Goal: Information Seeking & Learning: Learn about a topic

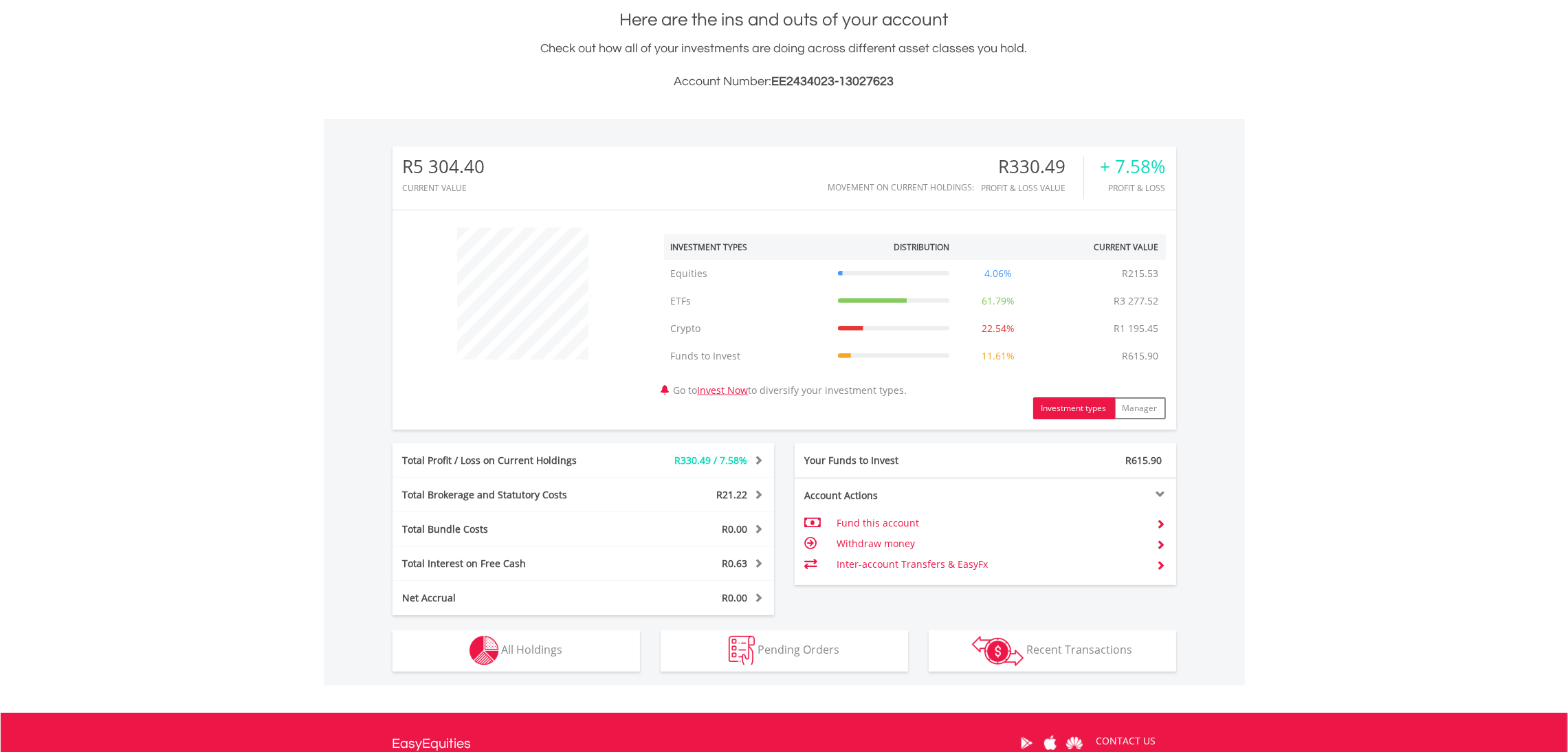
scroll to position [308, 0]
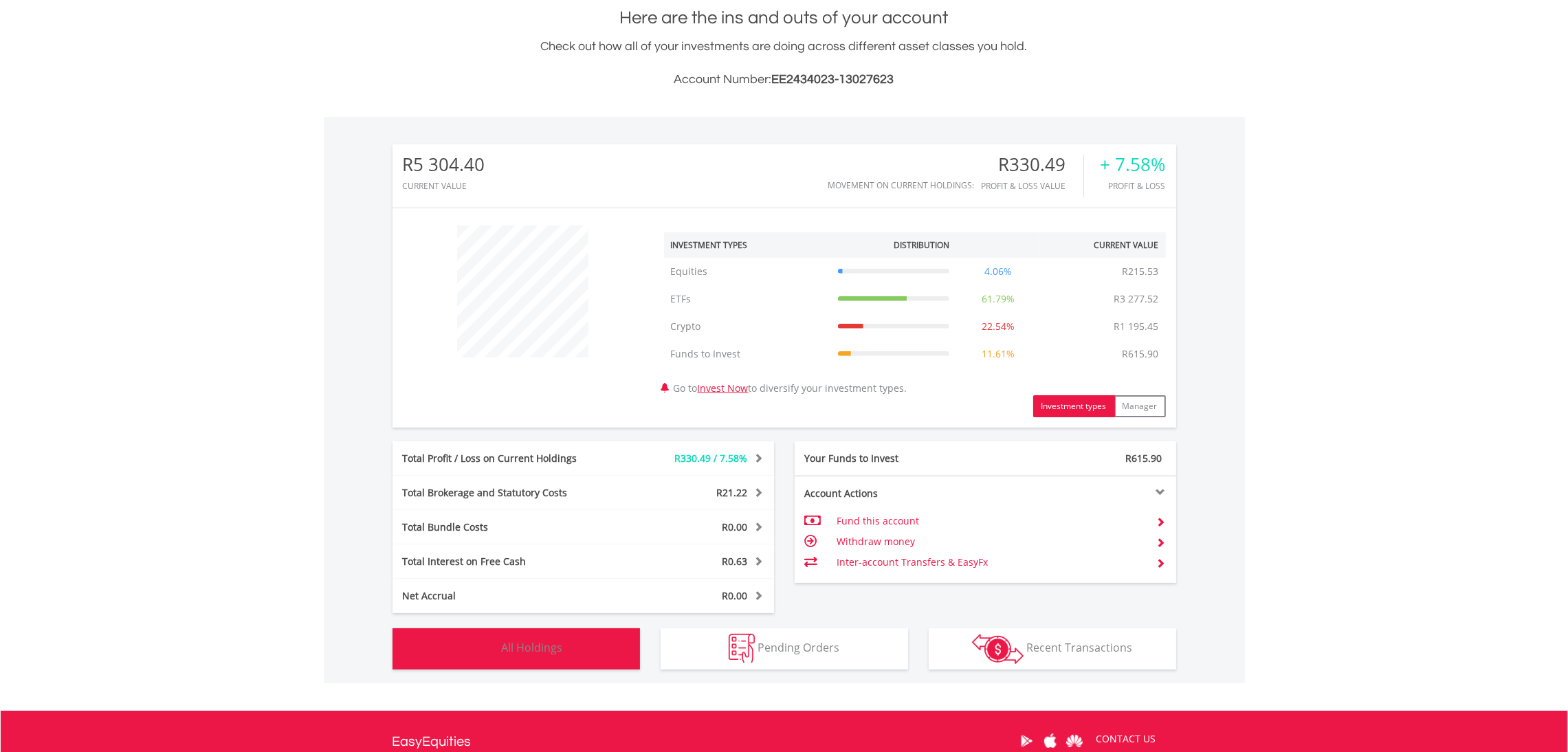
click at [535, 641] on span "All Holdings" at bounding box center [532, 648] width 61 height 16
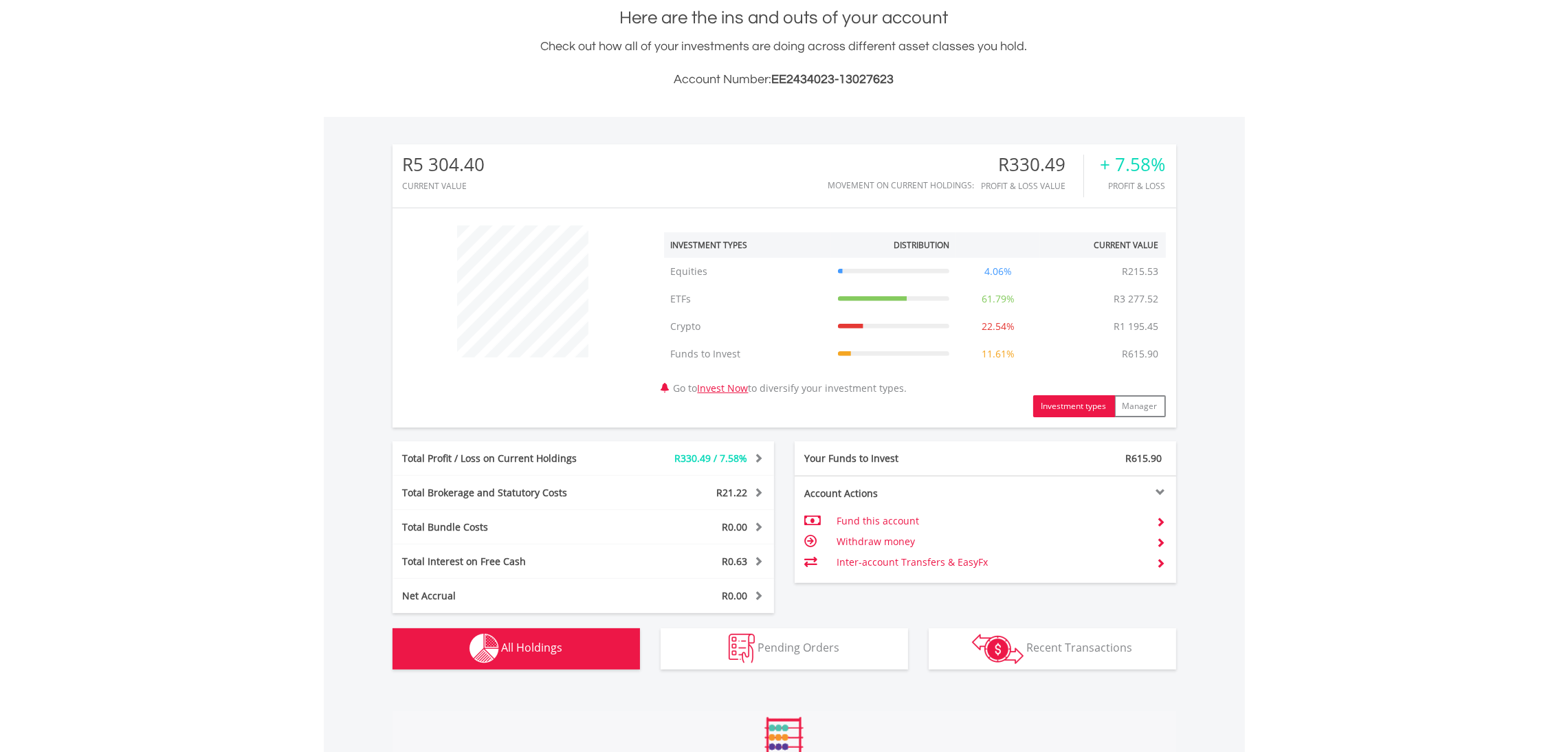
click at [197, 364] on body "My Investments Invest Now New Listings Sell My Recurring Investments Pending Or…" at bounding box center [784, 361] width 1568 height 1341
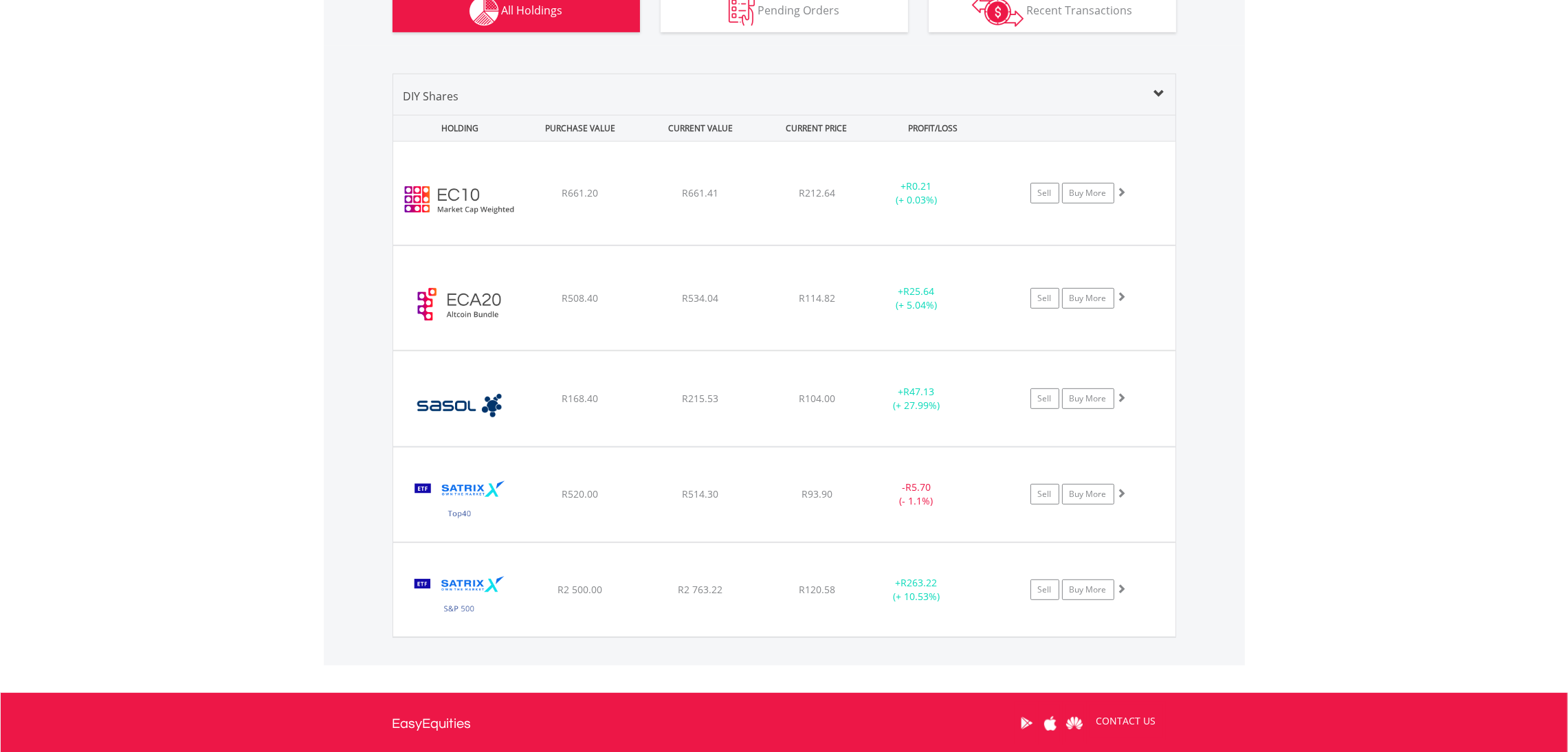
click at [925, 245] on div "﻿ Satrix S&P 500 ETF R2 500.00 R2 763.22 R120.58 + R263.22 (+ 10.53%) Sell Buy …" at bounding box center [784, 193] width 783 height 103
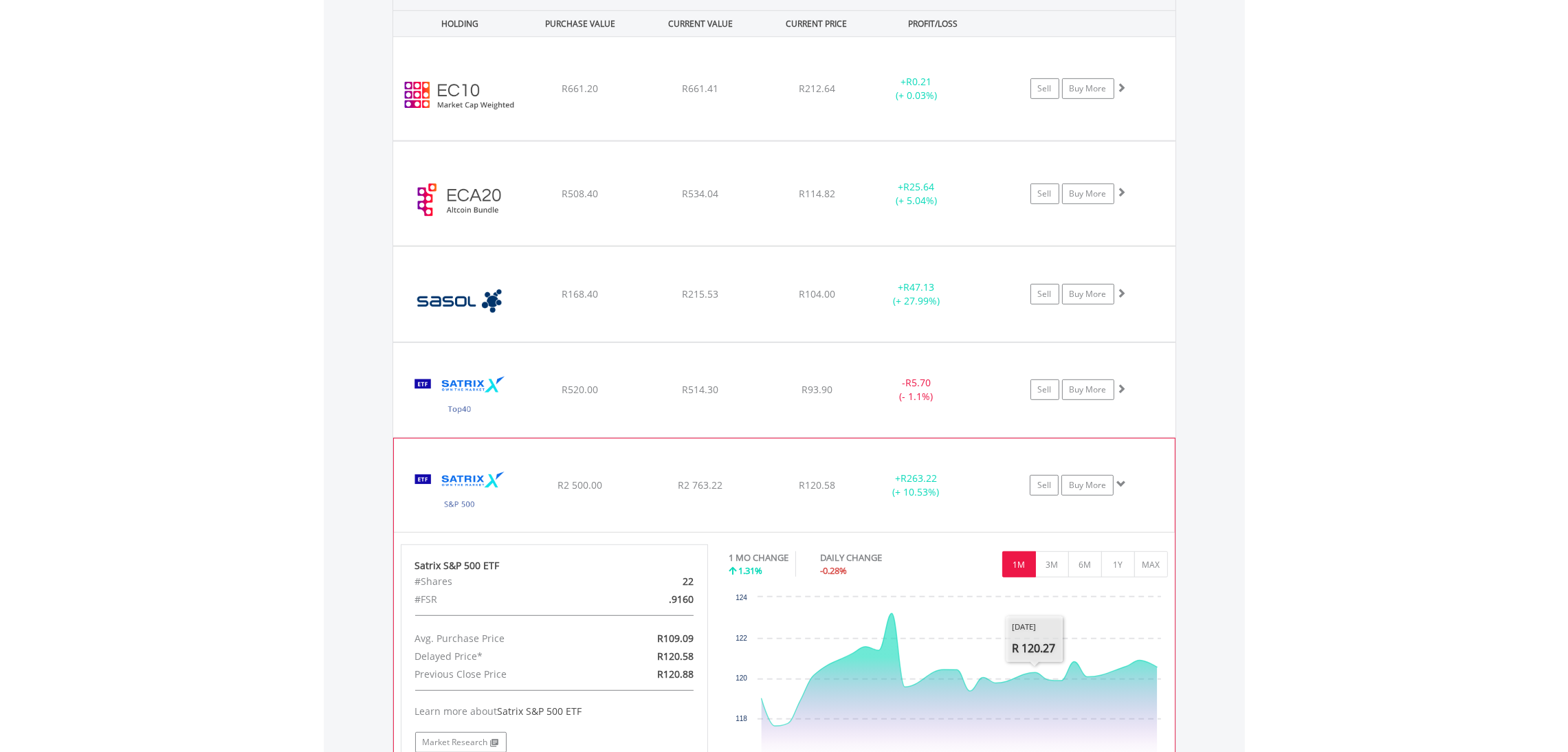
scroll to position [1050, 0]
click at [951, 104] on div "+ R263.22 (+ 10.53%)" at bounding box center [917, 90] width 104 height 27
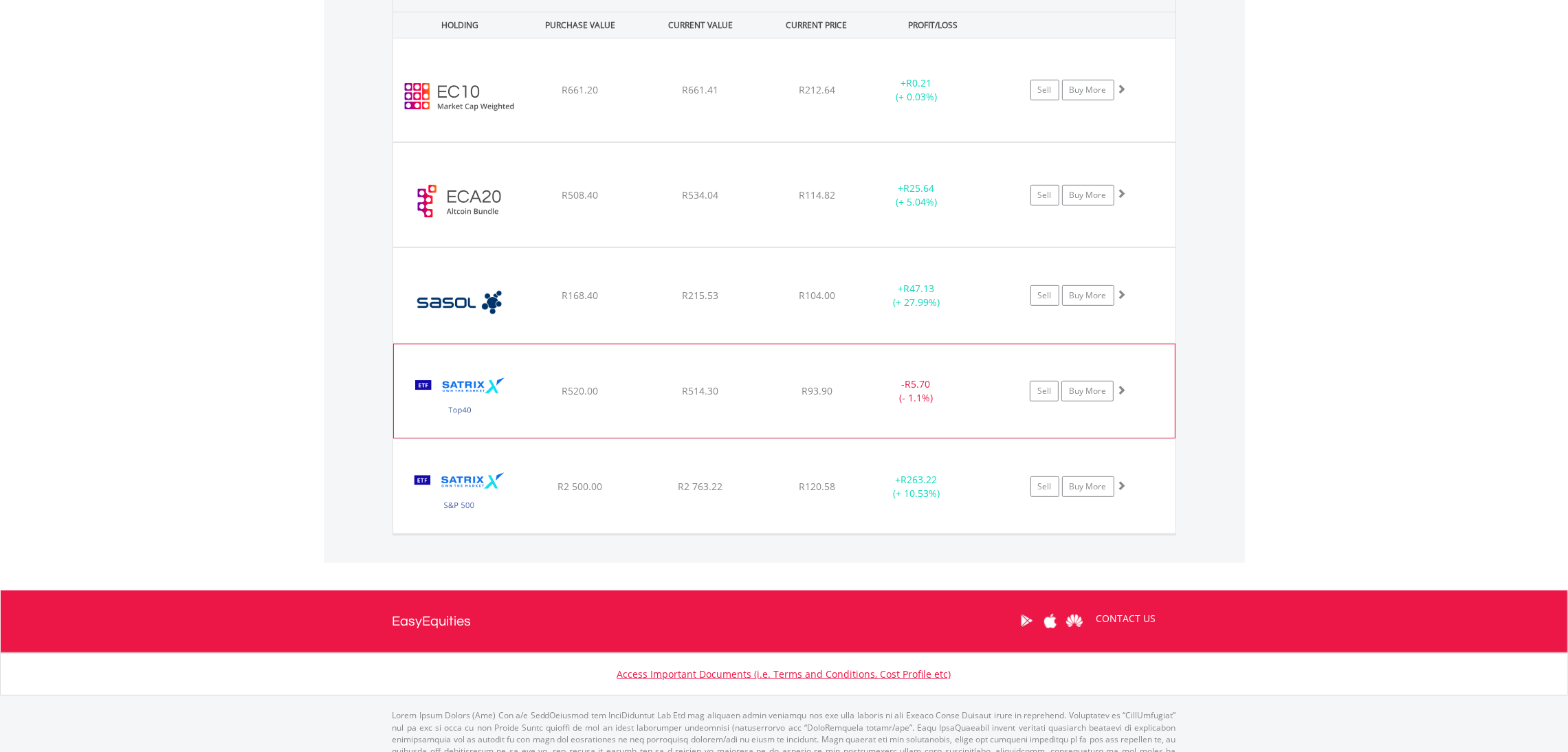
click at [947, 401] on div "- R5.70 (- 1.1%)" at bounding box center [915, 392] width 103 height 27
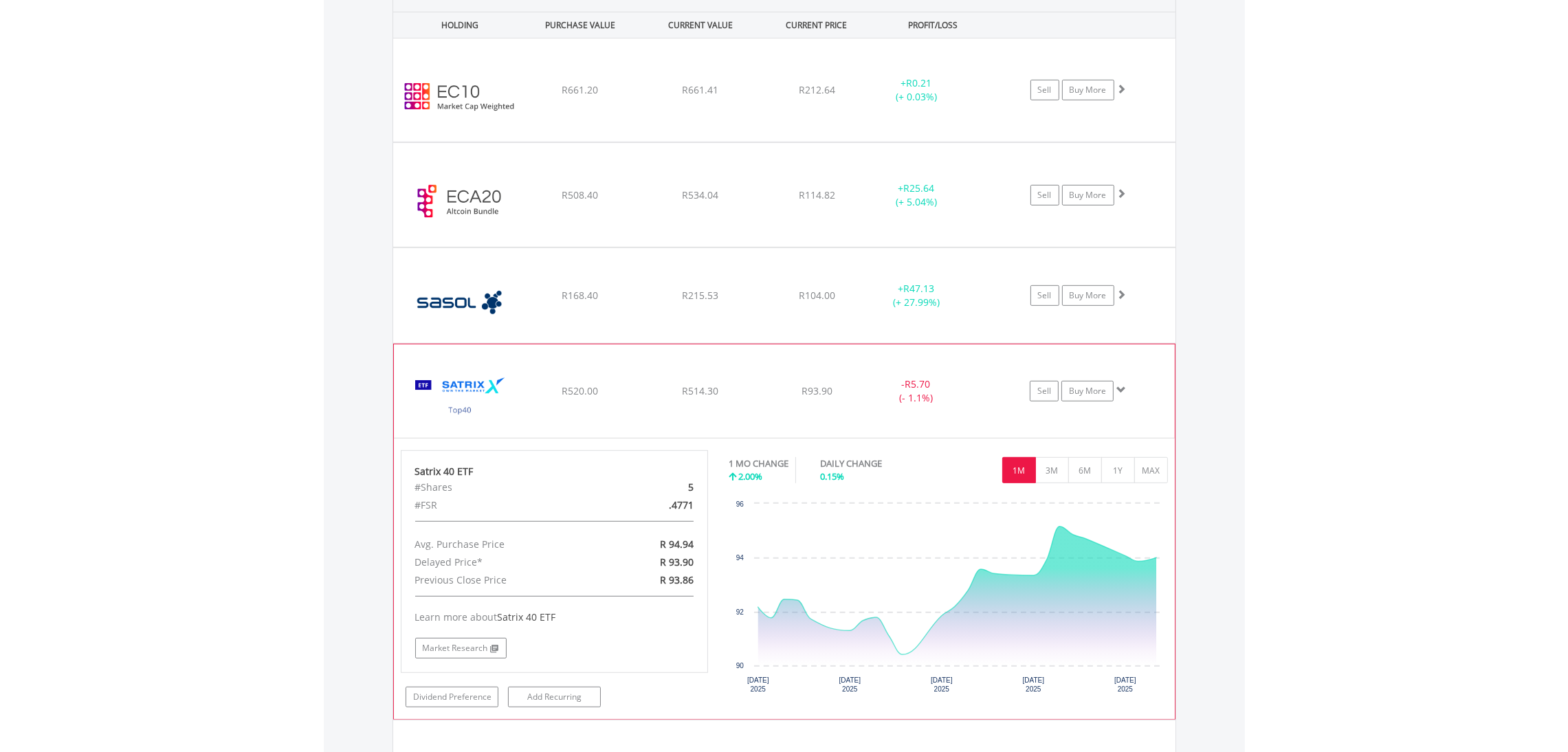
click at [836, 141] on div "﻿ Satrix 40 ETF R520.00 R514.30 R93.90 - R5.70 (- 1.1%) Sell Buy More" at bounding box center [784, 89] width 783 height 103
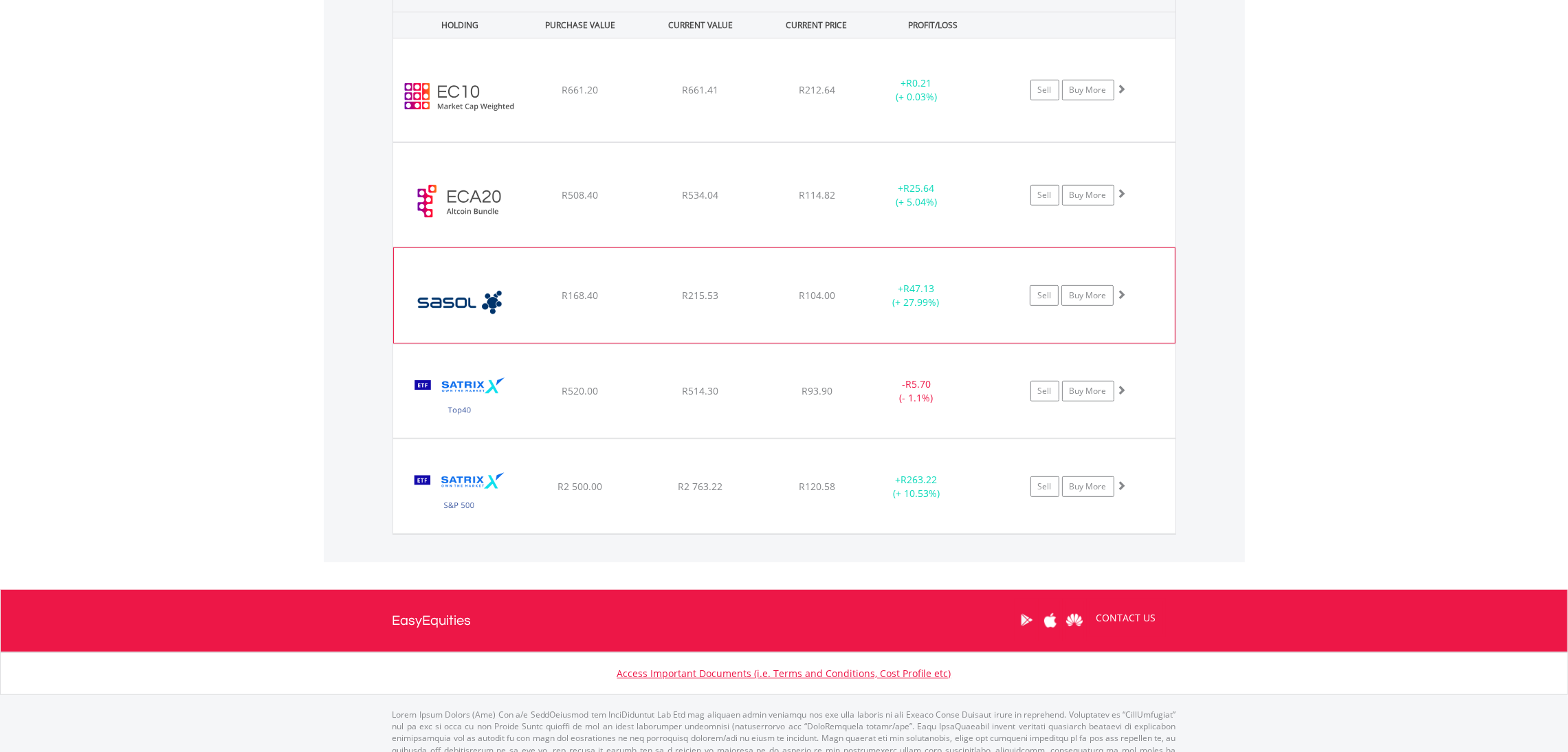
click at [921, 104] on div "+ R47.13 (+ 27.99%)" at bounding box center [917, 90] width 104 height 27
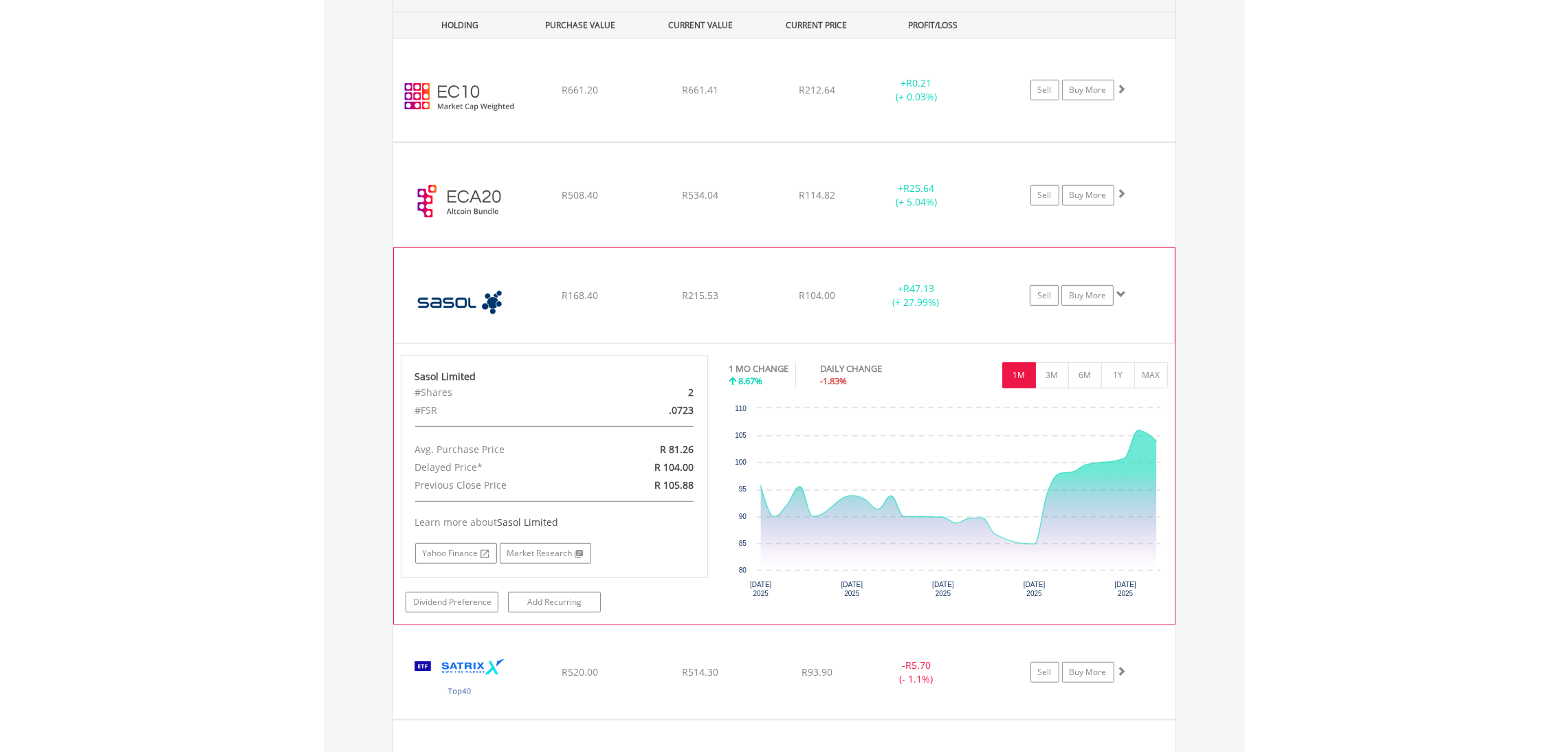
click at [875, 104] on div "+ R47.13 (+ 27.99%)" at bounding box center [917, 90] width 104 height 27
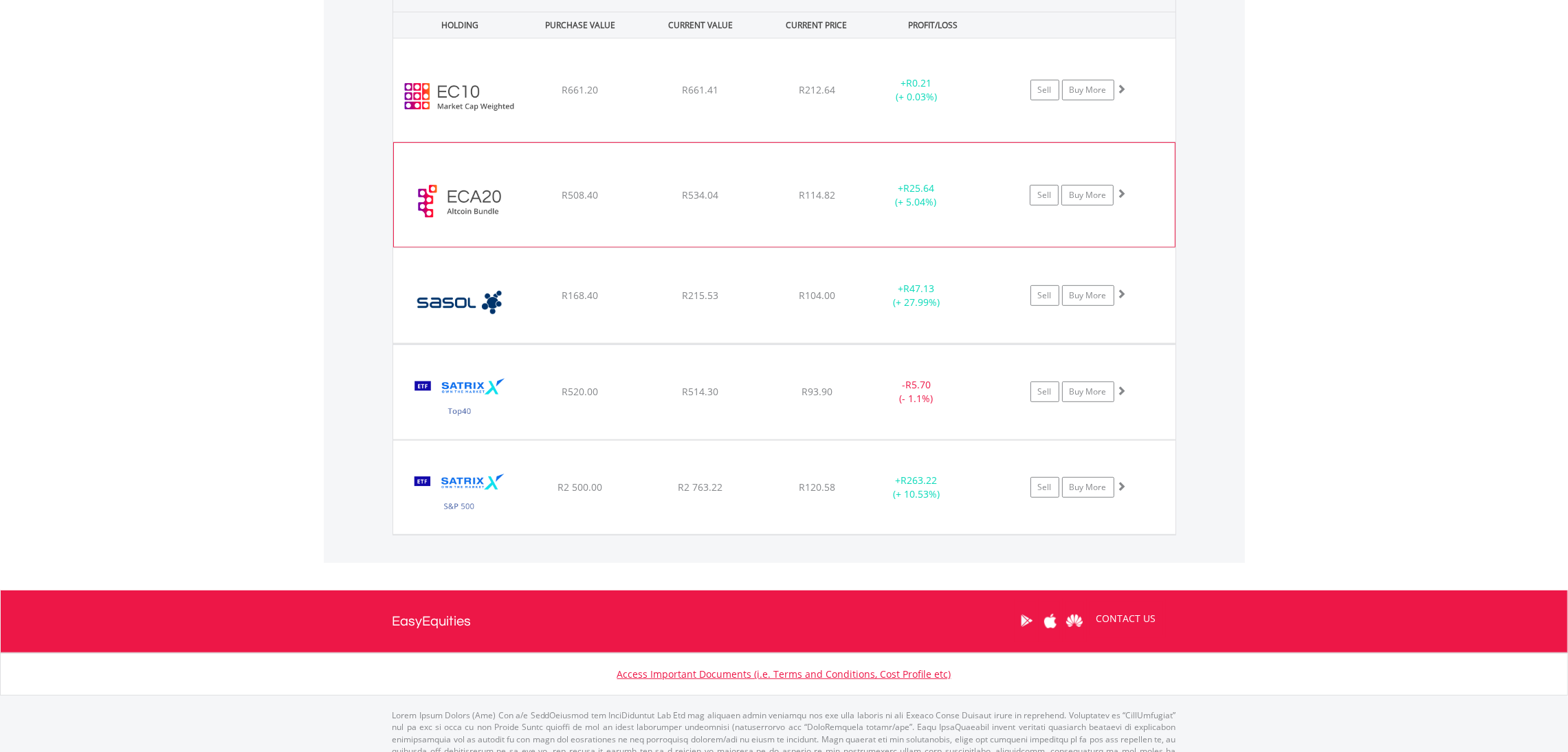
click at [879, 141] on div "﻿ EasyCrypto Altcoin 20 R508.40 R534.04 R114.82 + R25.64 (+ 5.04%) Sell Buy More" at bounding box center [784, 89] width 783 height 103
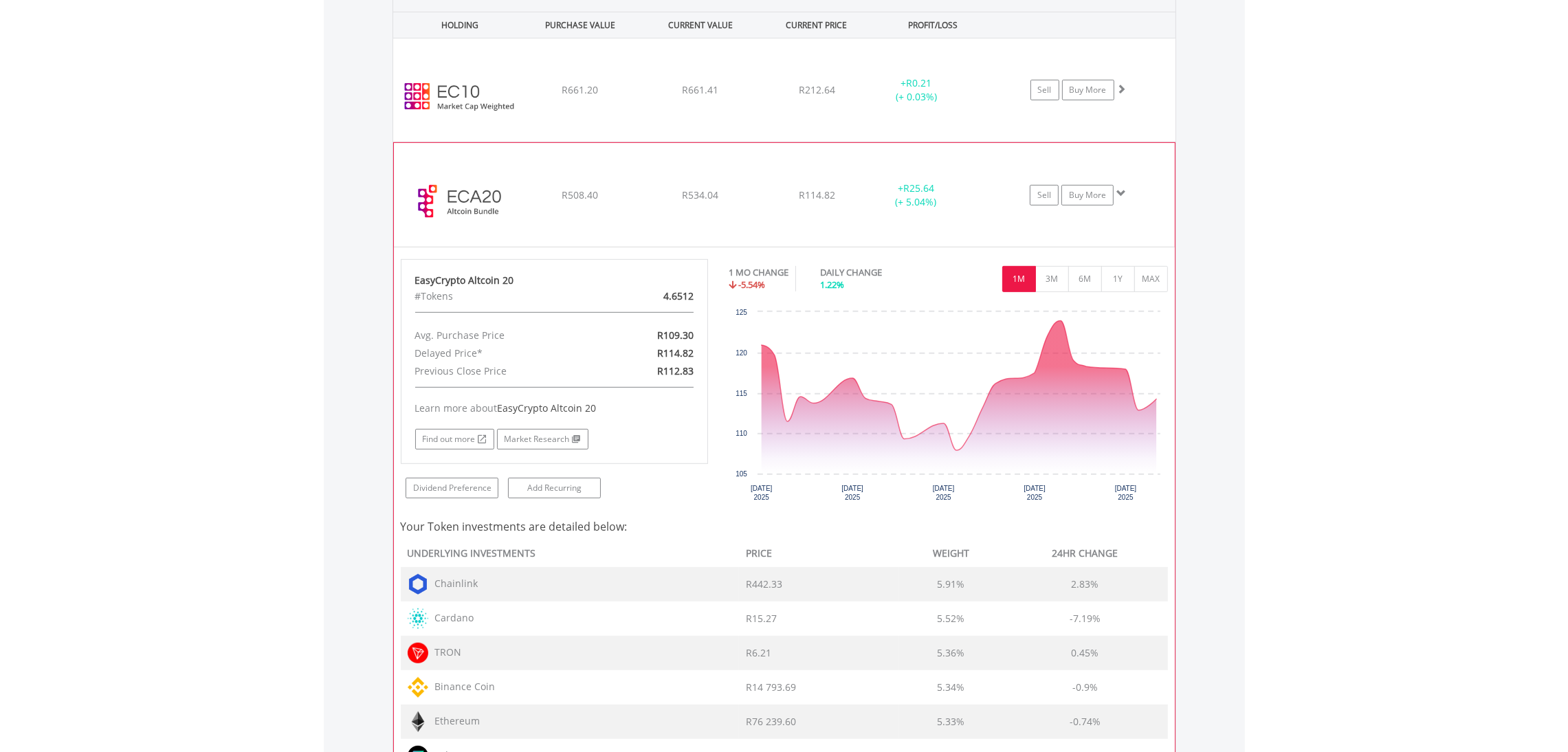
click at [964, 141] on div "﻿ EasyCrypto Altcoin 20 R508.40 R534.04 R114.82 + R25.64 (+ 5.04%) Sell Buy More" at bounding box center [784, 89] width 783 height 103
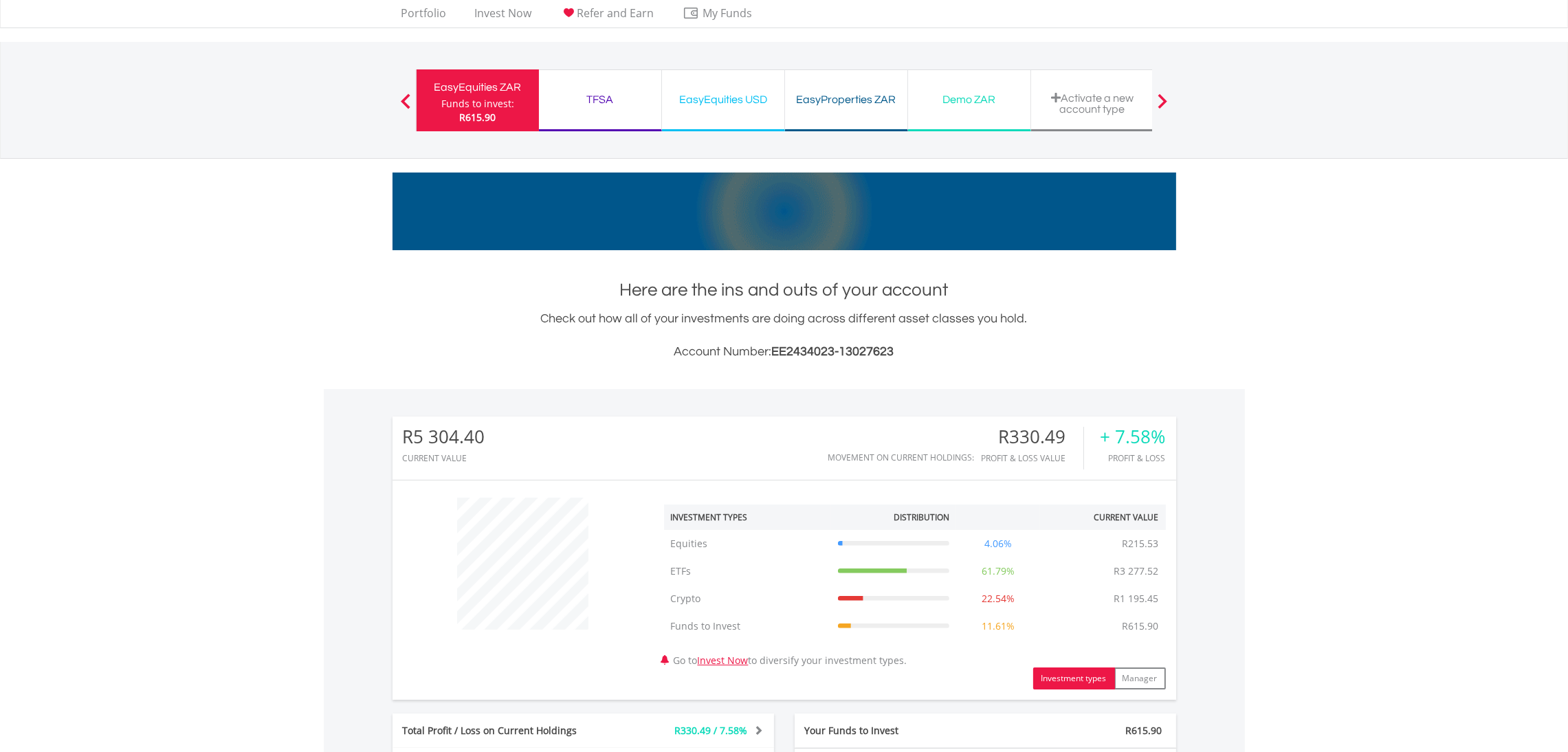
scroll to position [0, 0]
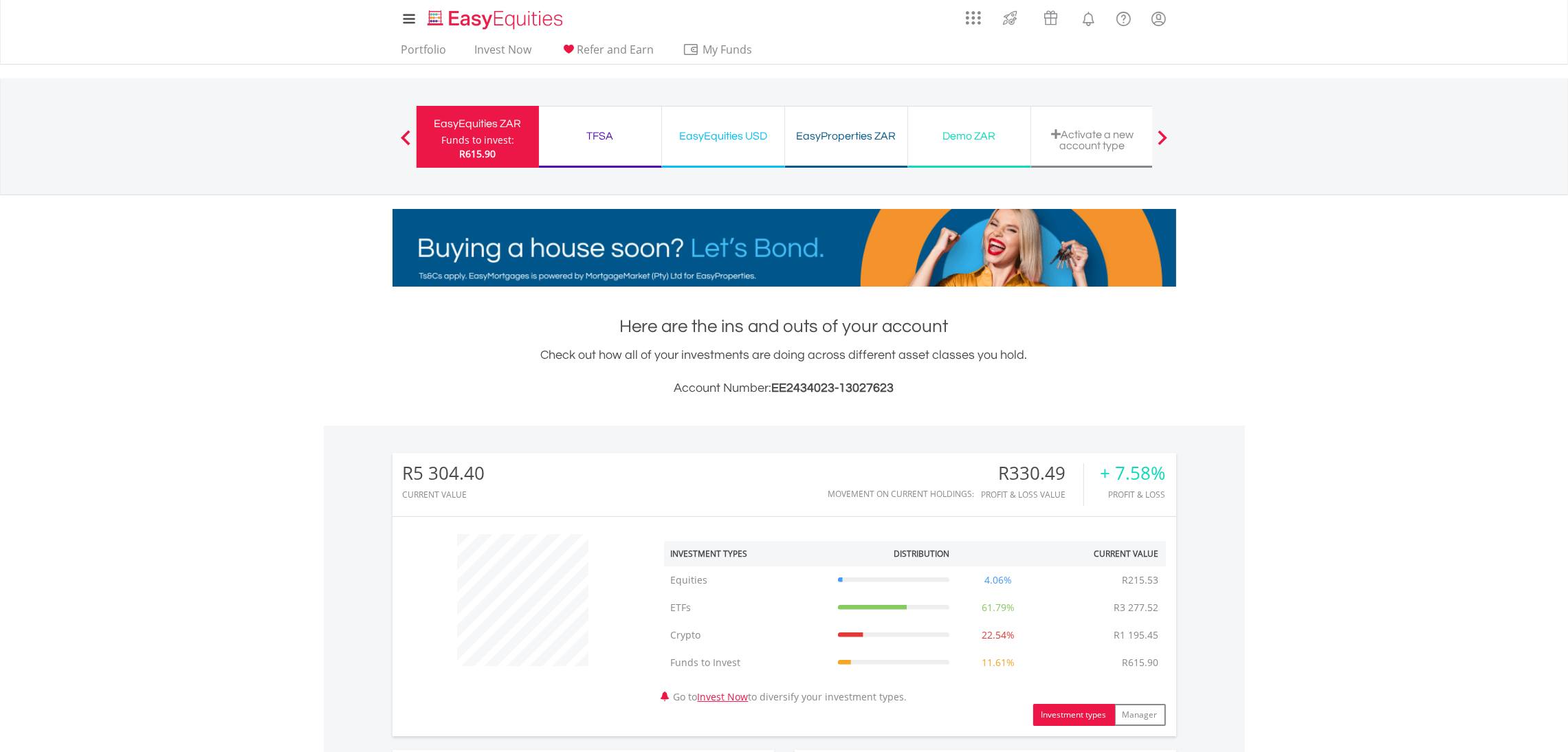
click at [416, 68] on div "My Investments Invest Now New Listings Sell My Recurring Investments Pending Or…" at bounding box center [784, 143] width 1568 height 287
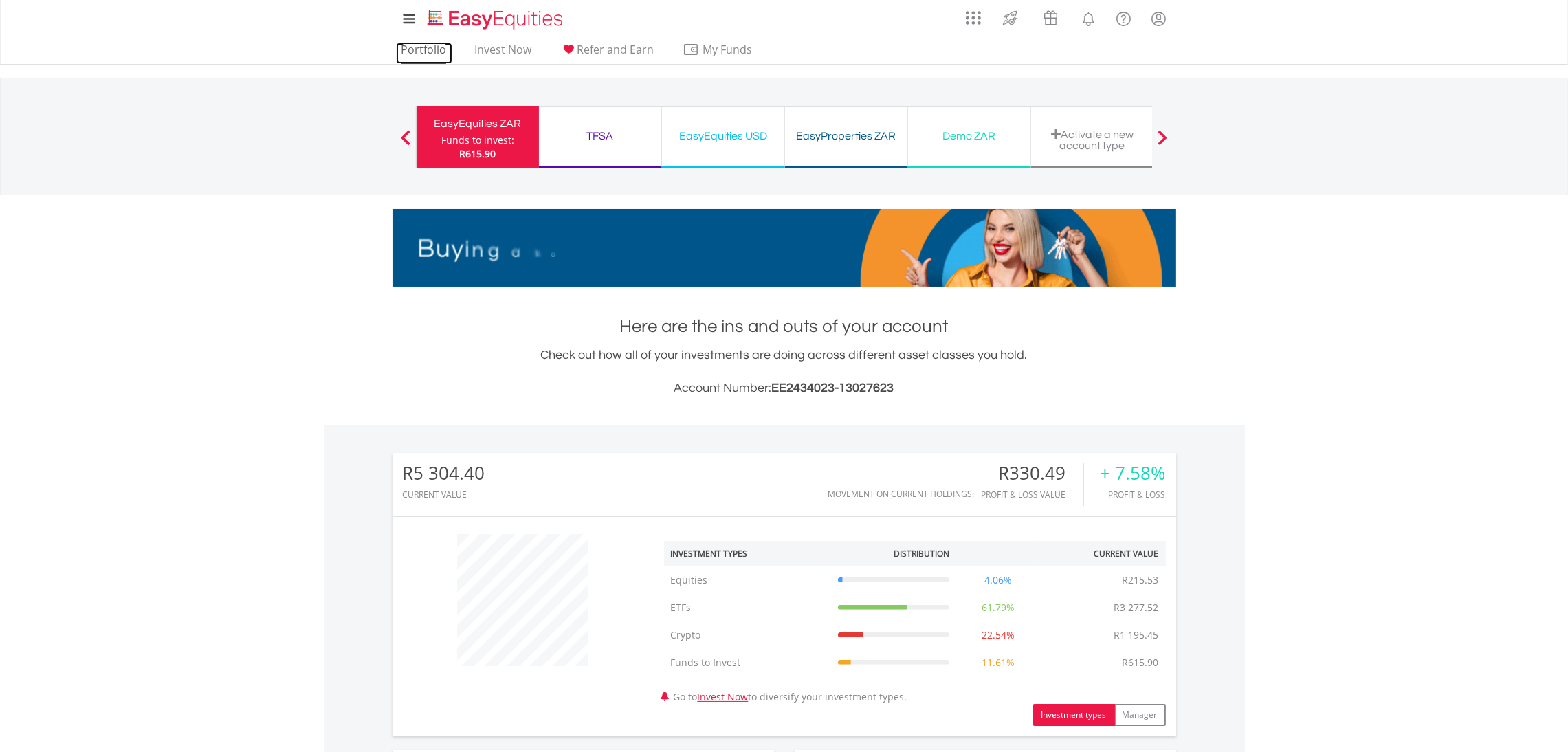
click at [420, 57] on link "Portfolio" at bounding box center [424, 53] width 57 height 21
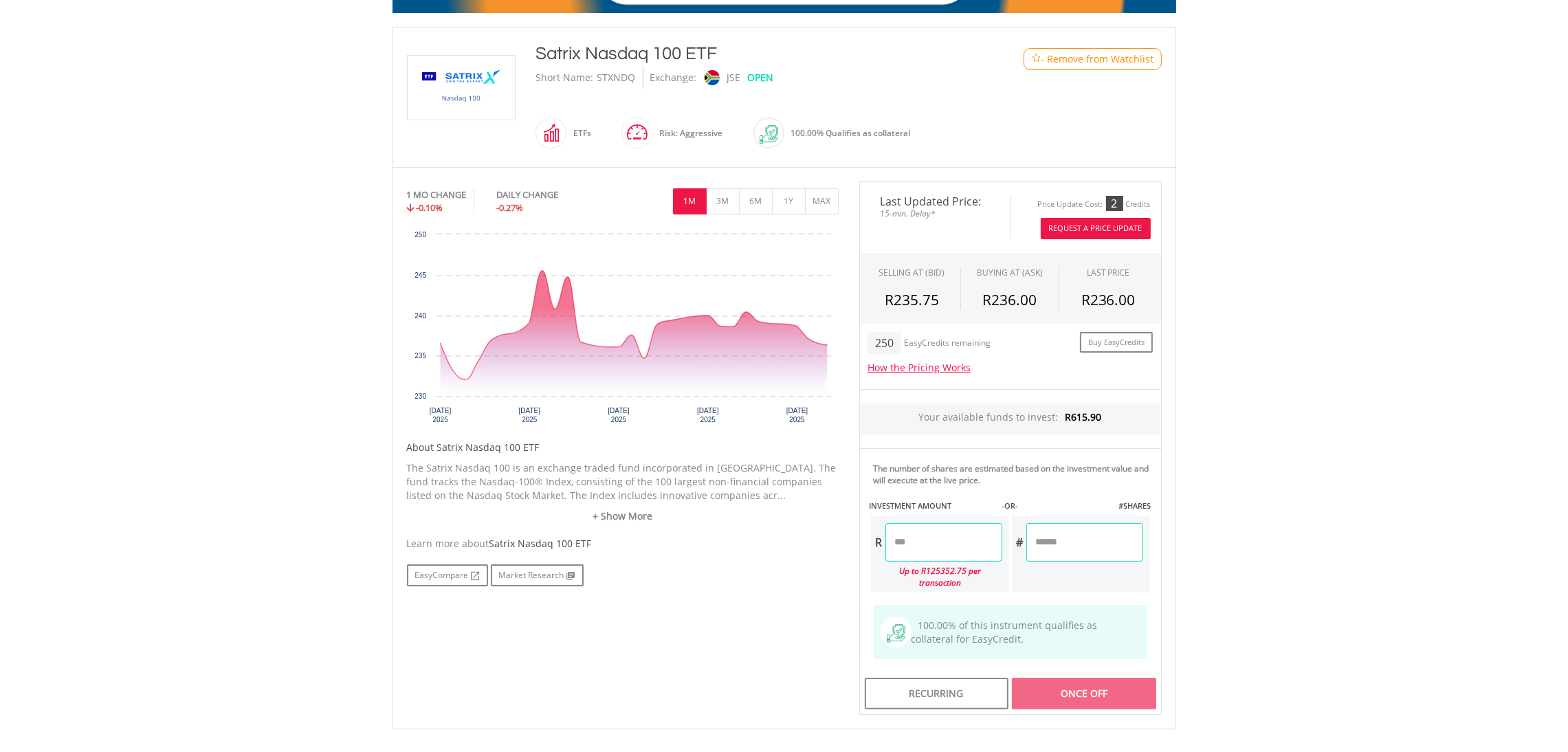
scroll to position [308, 0]
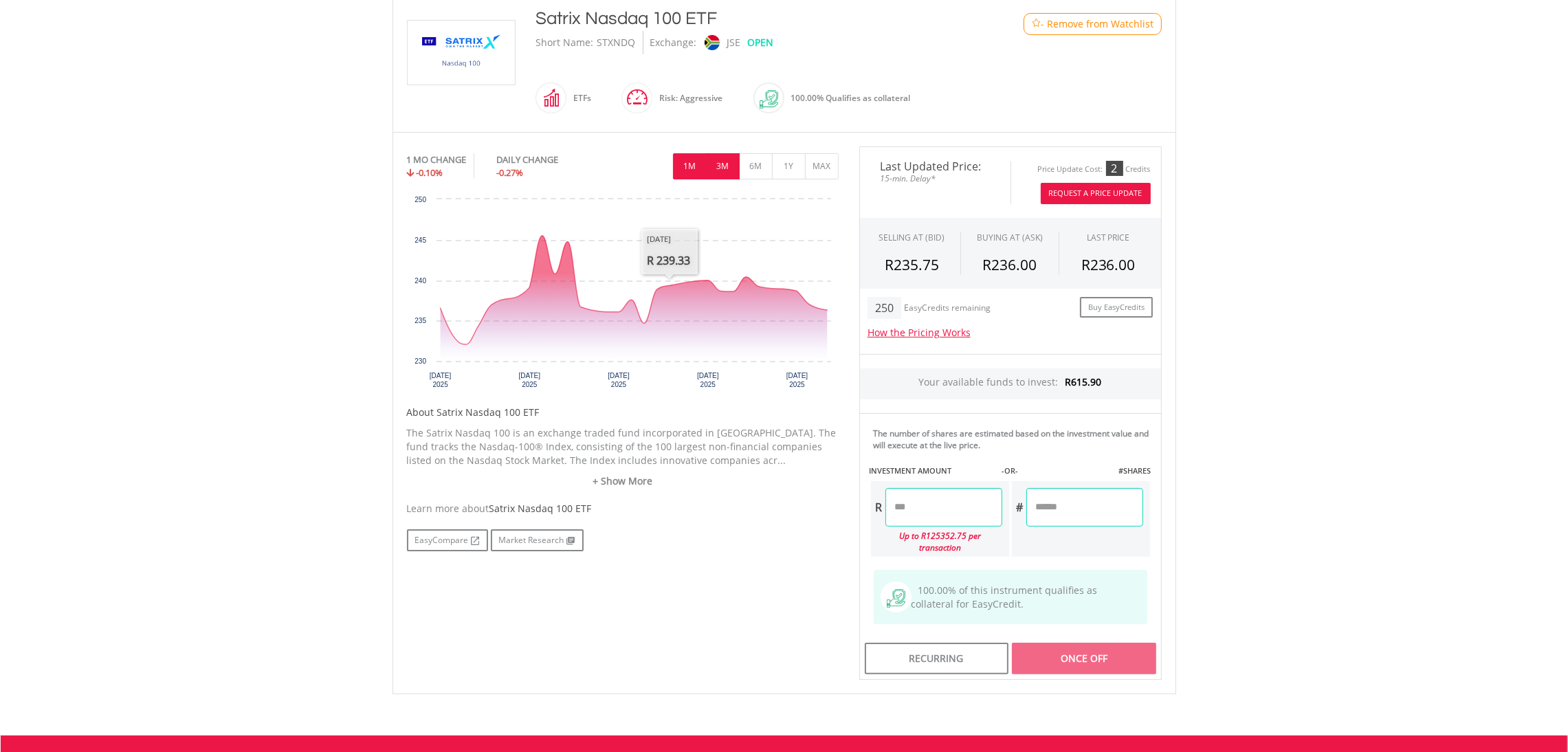
click at [719, 166] on button "3M" at bounding box center [722, 166] width 34 height 26
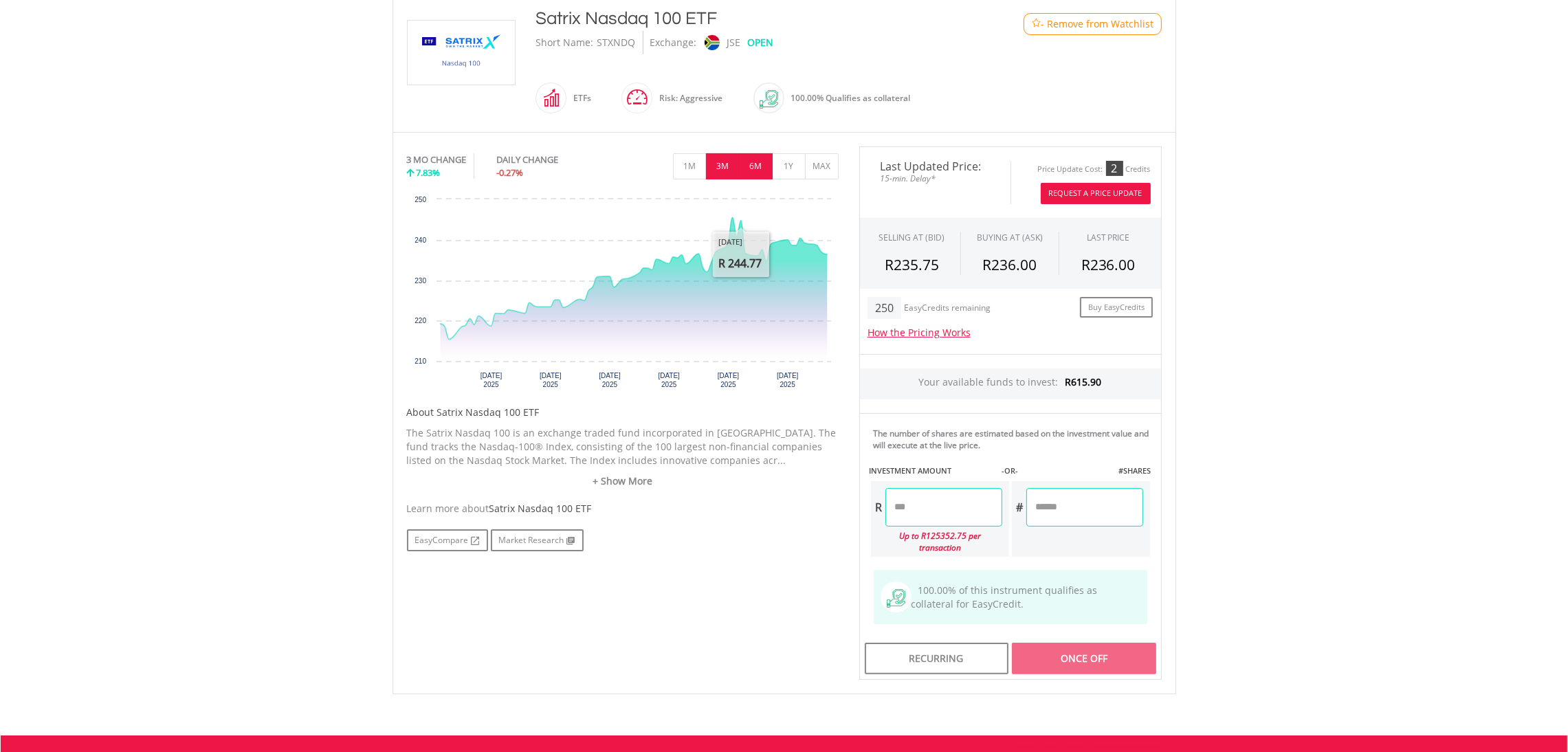
click at [754, 166] on button "6M" at bounding box center [755, 166] width 34 height 26
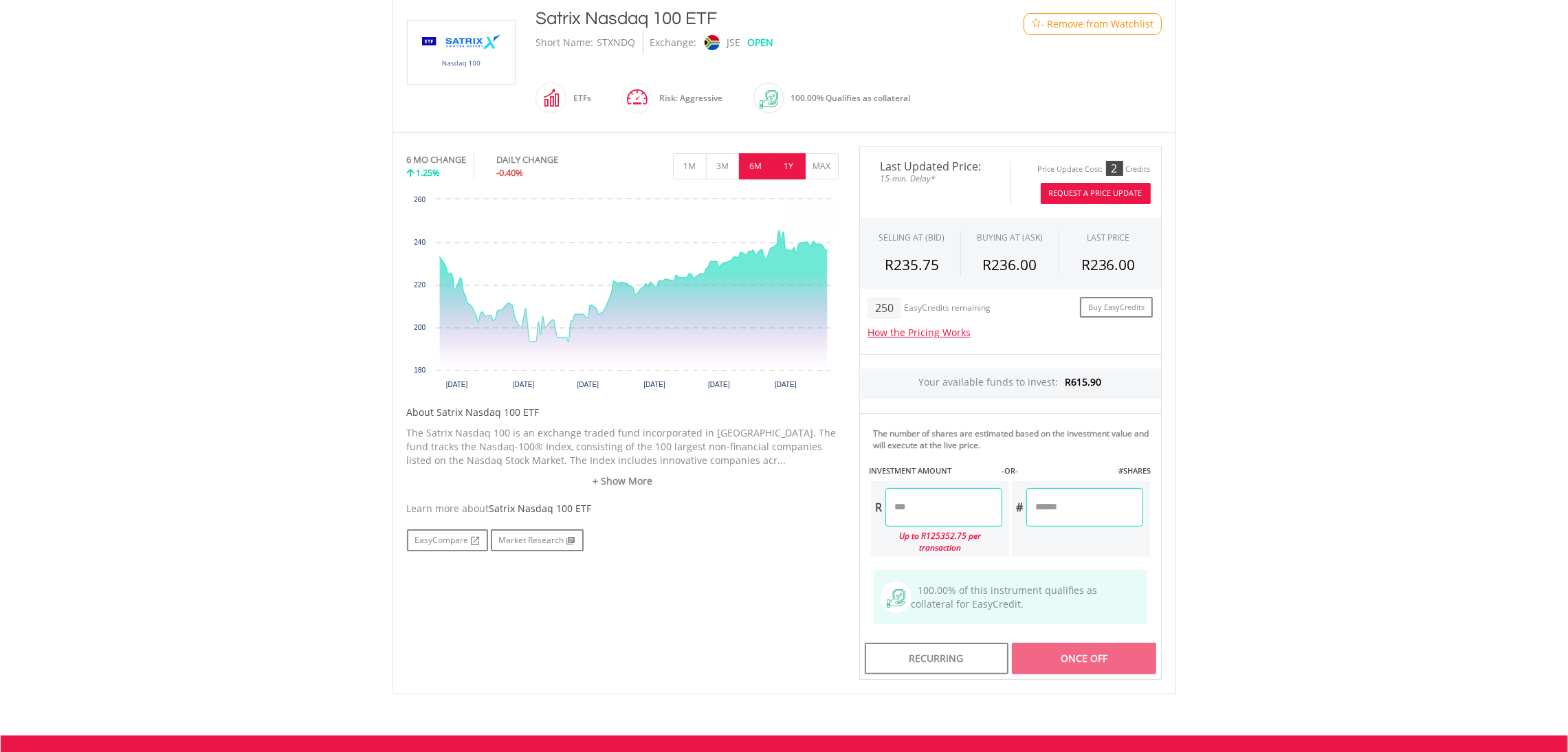
click at [790, 178] on button "1Y" at bounding box center [788, 166] width 34 height 26
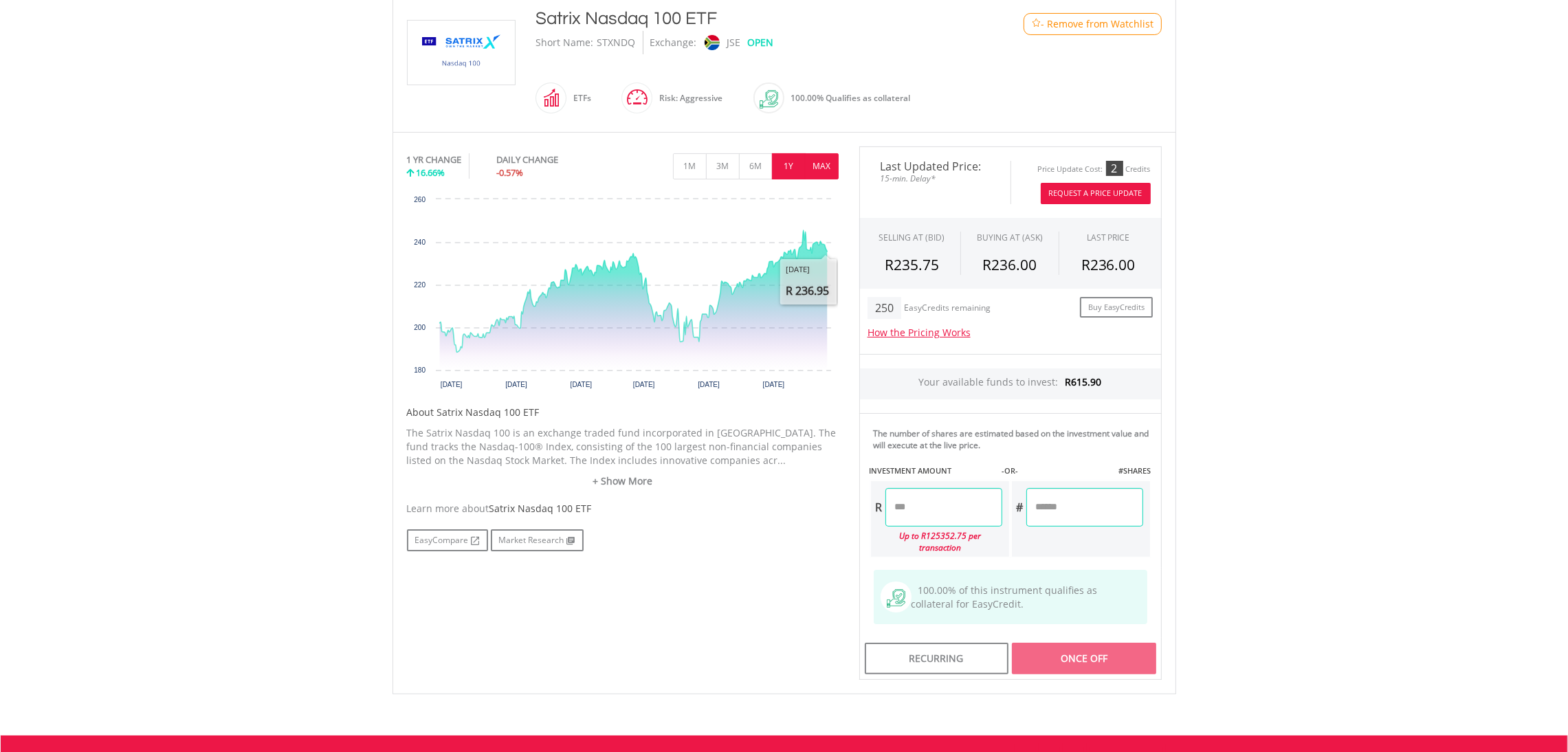
click at [824, 167] on button "MAX" at bounding box center [822, 166] width 34 height 26
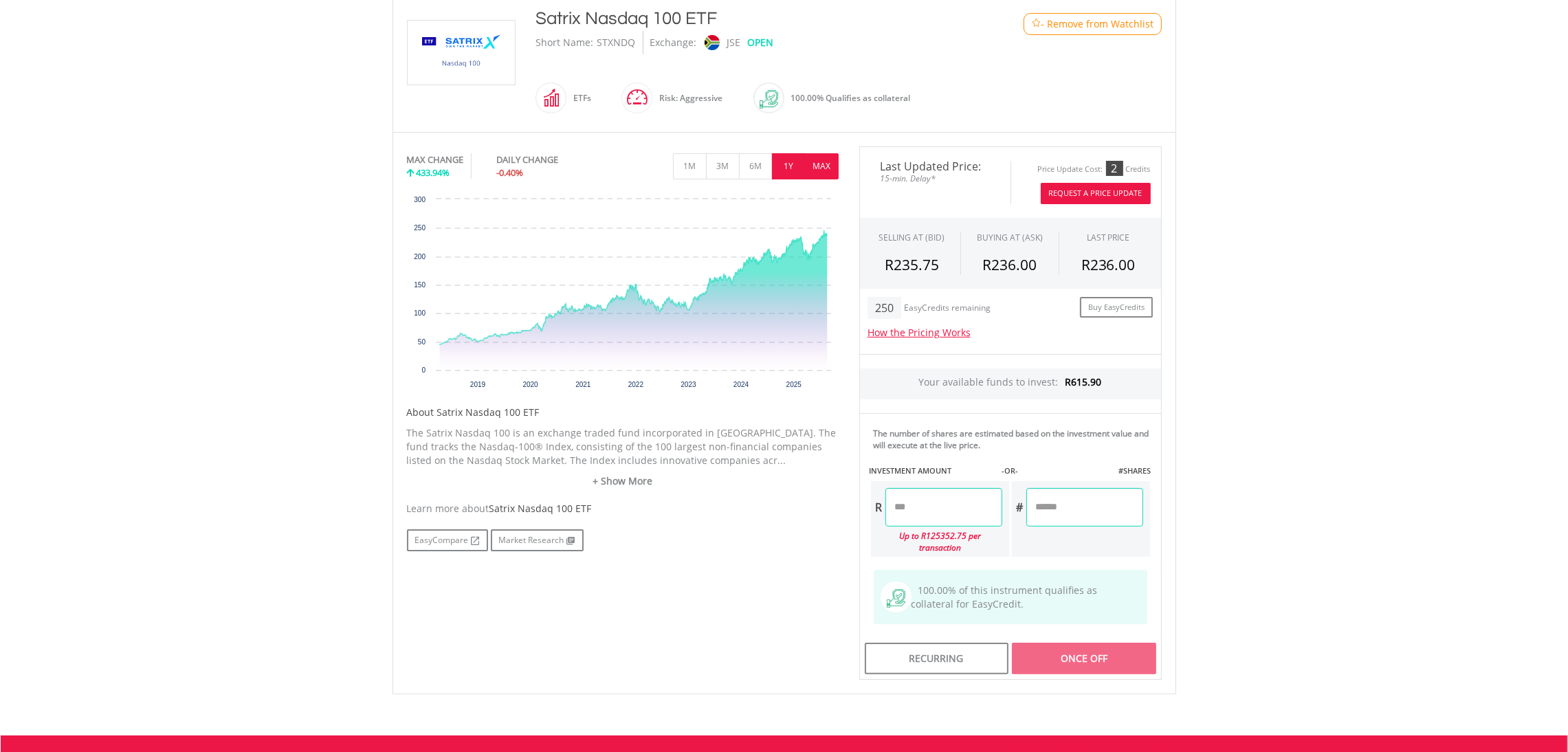
click at [794, 167] on button "1Y" at bounding box center [788, 166] width 34 height 26
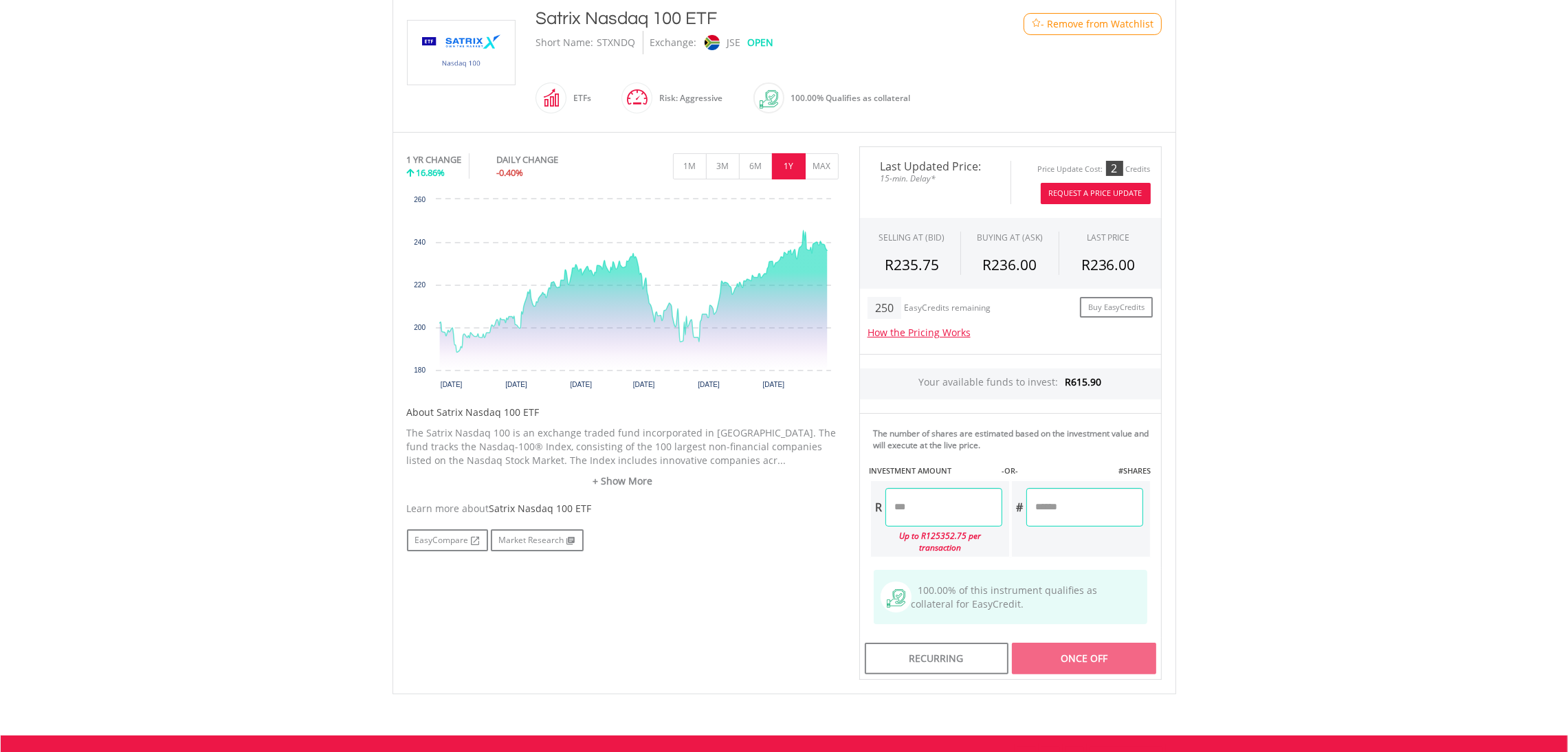
scroll to position [0, 0]
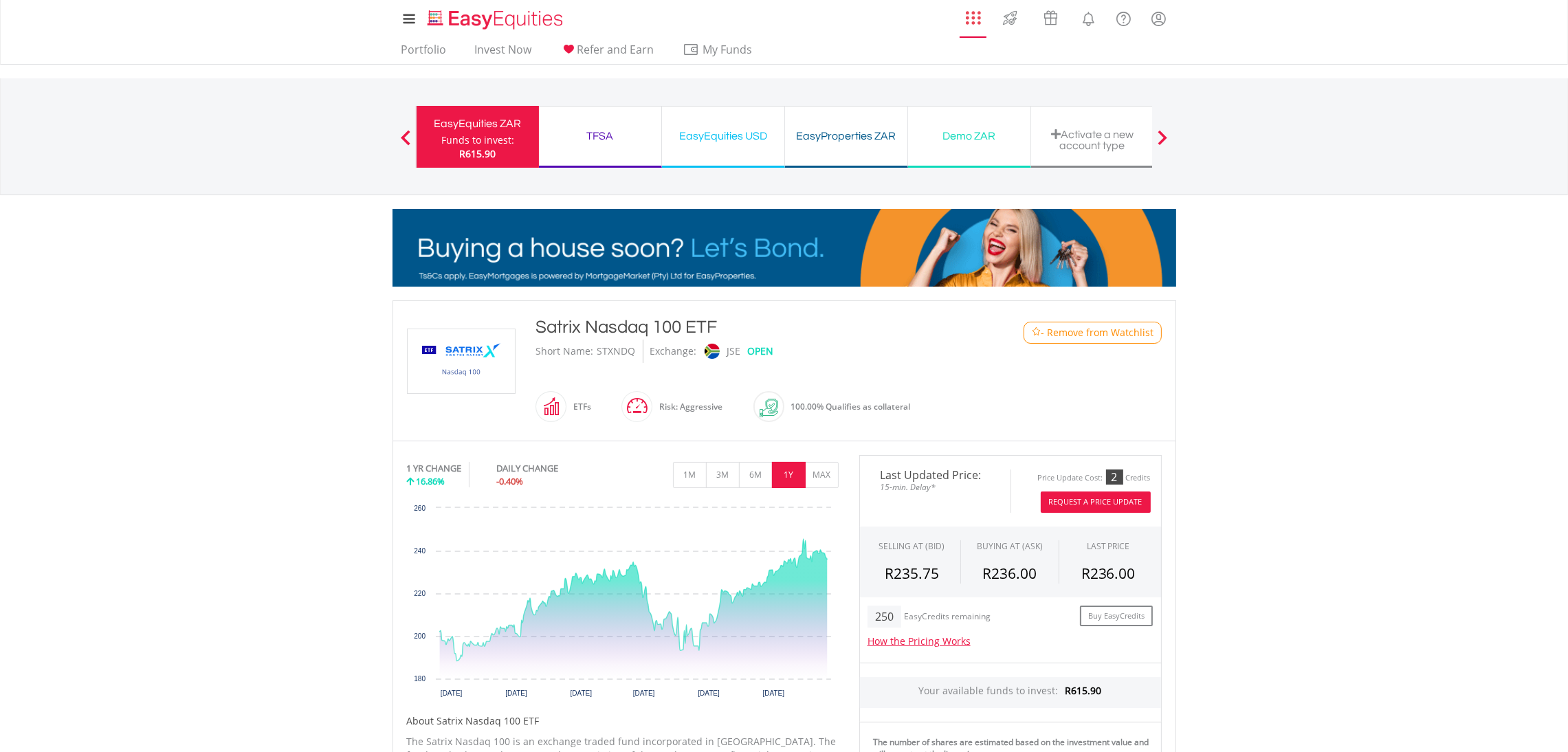
click at [988, 16] on link "AppsGrid" at bounding box center [973, 15] width 33 height 22
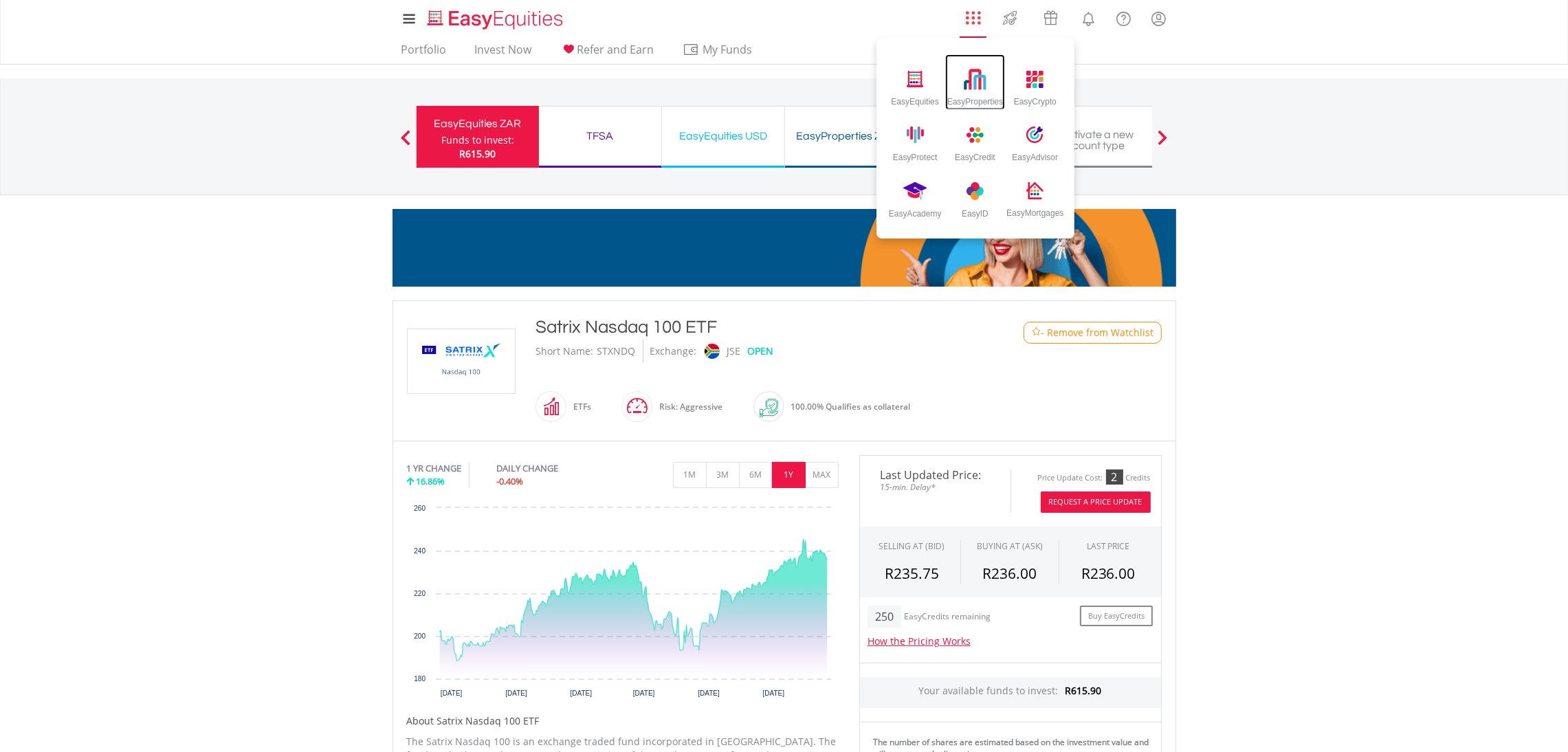
click at [1001, 97] on div "EasyProperties" at bounding box center [975, 99] width 56 height 16
